Goal: Task Accomplishment & Management: Use online tool/utility

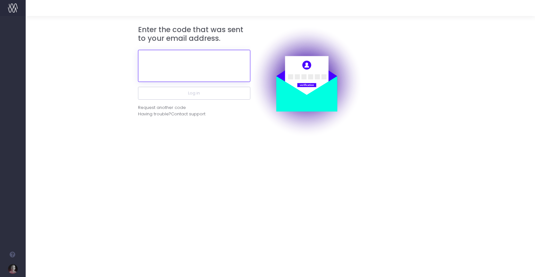
click at [184, 65] on input "text" at bounding box center [194, 66] width 112 height 32
paste input "253691"
type input "253691"
click at [109, 92] on form "Enter the code that was sent to your email address. 253691 Log in Request anoth…" at bounding box center [280, 81] width 491 height 112
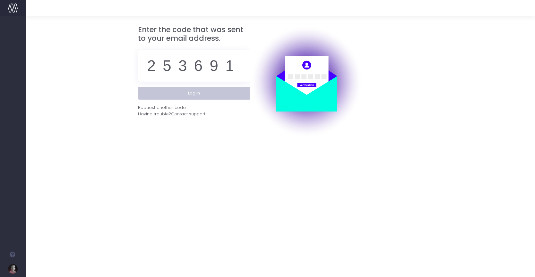
click at [175, 90] on button "Log in" at bounding box center [194, 93] width 112 height 13
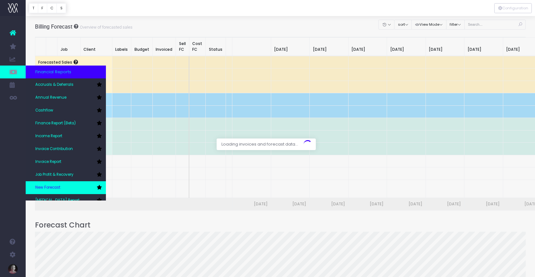
click at [56, 184] on link "New Forecast" at bounding box center [66, 187] width 80 height 13
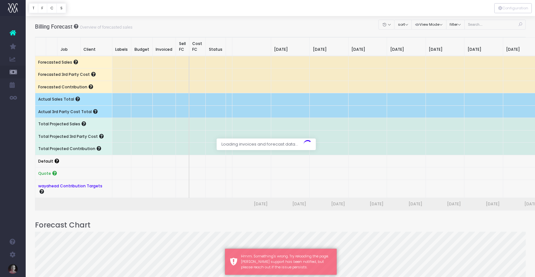
scroll to position [87, 0]
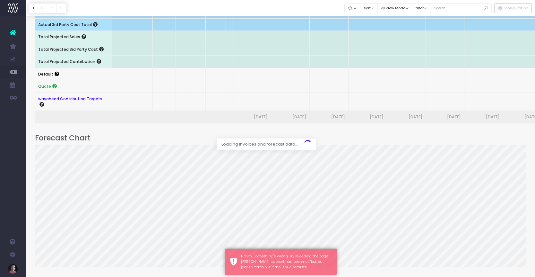
click at [16, 31] on link at bounding box center [13, 33] width 26 height 14
